Goal: Task Accomplishment & Management: Use online tool/utility

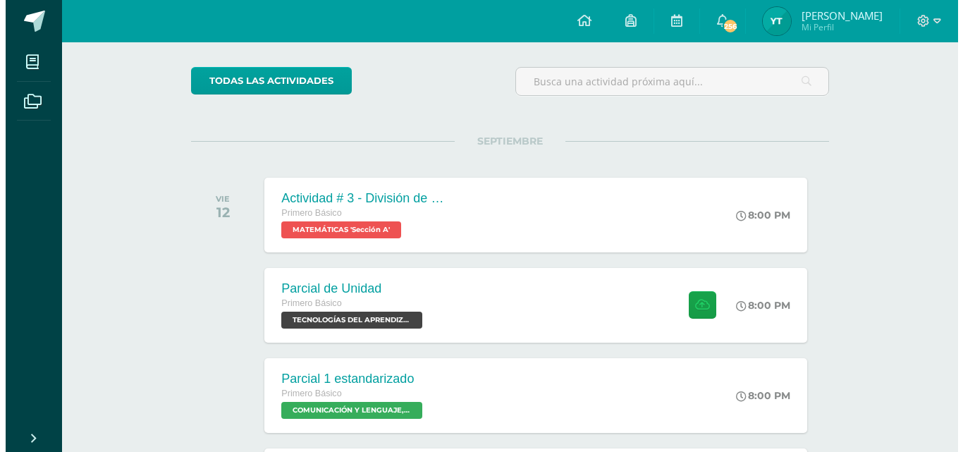
scroll to position [151, 0]
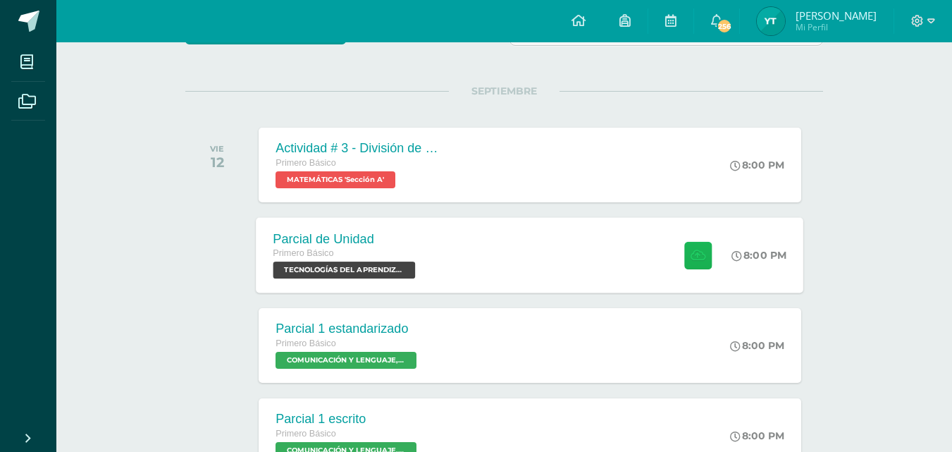
click at [697, 248] on button at bounding box center [697, 254] width 27 height 27
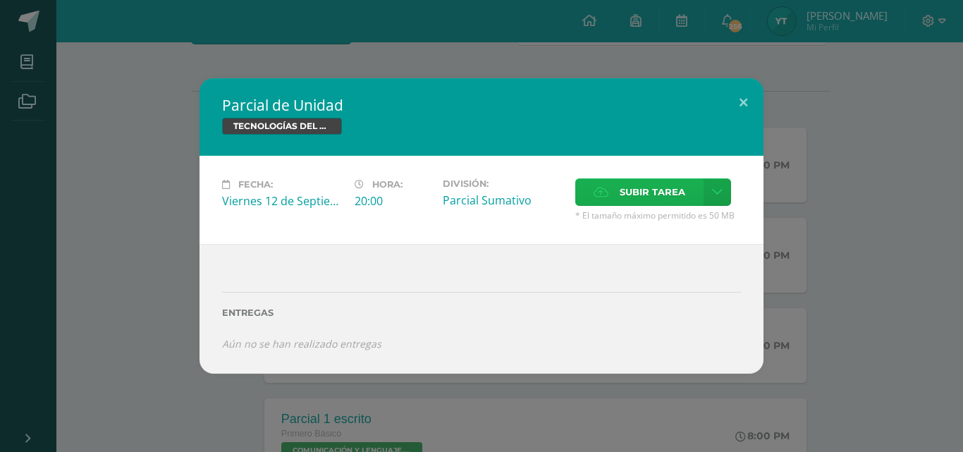
click at [672, 189] on span "Subir tarea" at bounding box center [653, 192] width 66 height 26
click at [0, 0] on input "Subir tarea" at bounding box center [0, 0] width 0 height 0
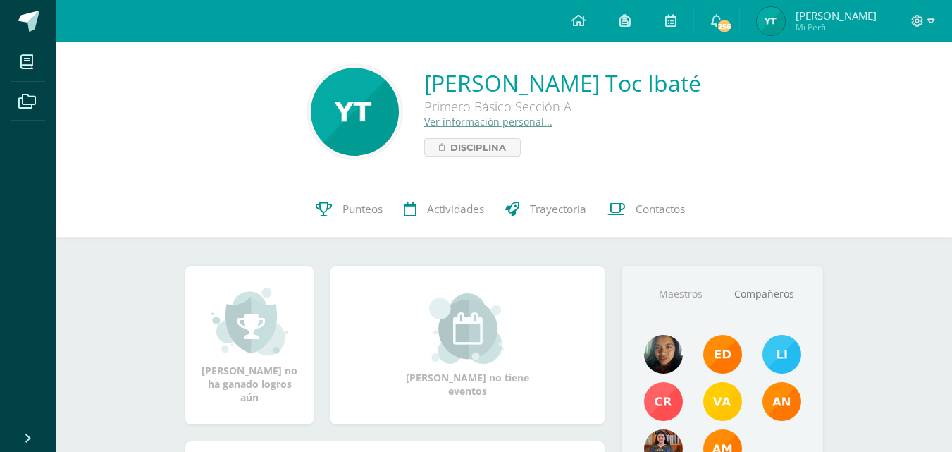
click at [385, 101] on img at bounding box center [355, 112] width 88 height 88
click at [349, 197] on link "Punteos" at bounding box center [349, 209] width 88 height 56
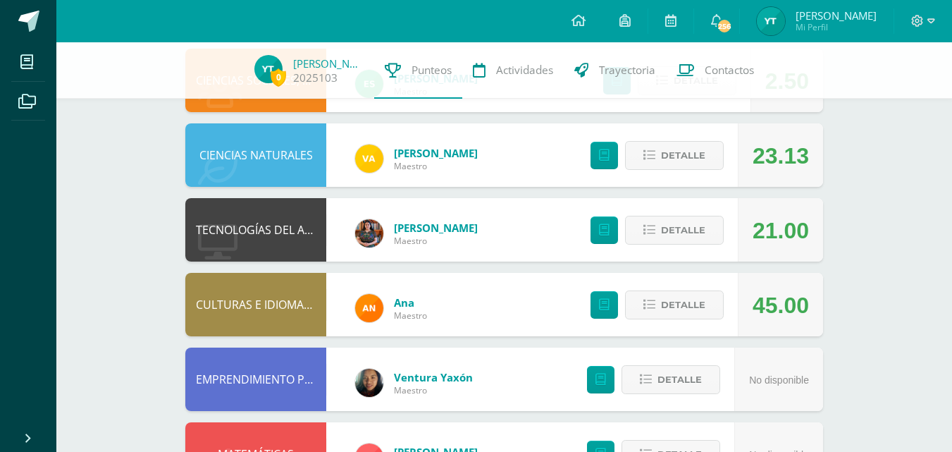
scroll to position [551, 0]
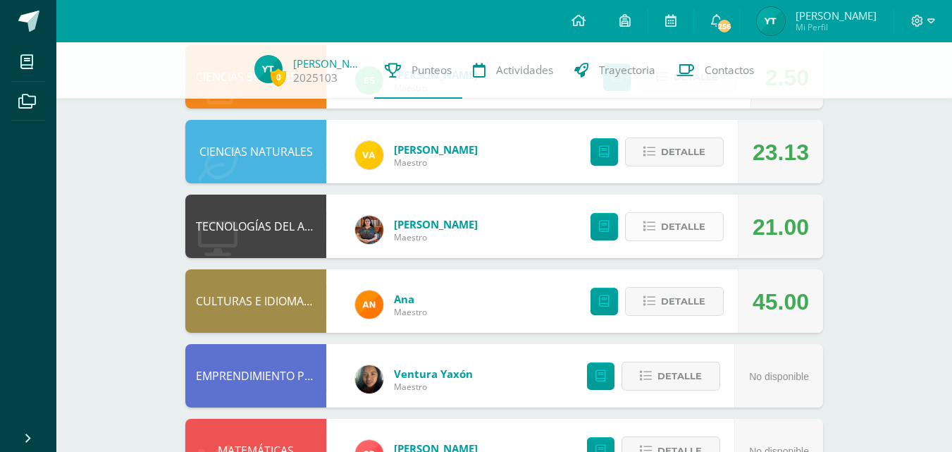
click at [687, 228] on span "Detalle" at bounding box center [683, 227] width 44 height 26
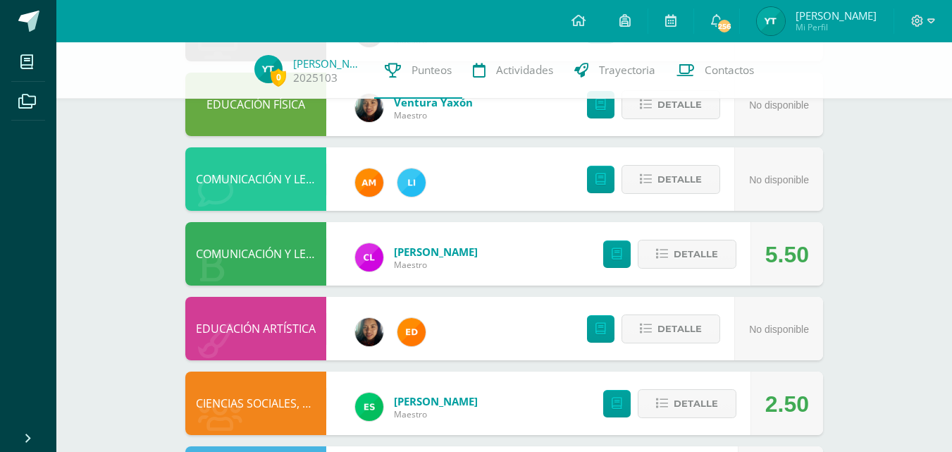
scroll to position [222, 0]
